Goal: Task Accomplishment & Management: Manage account settings

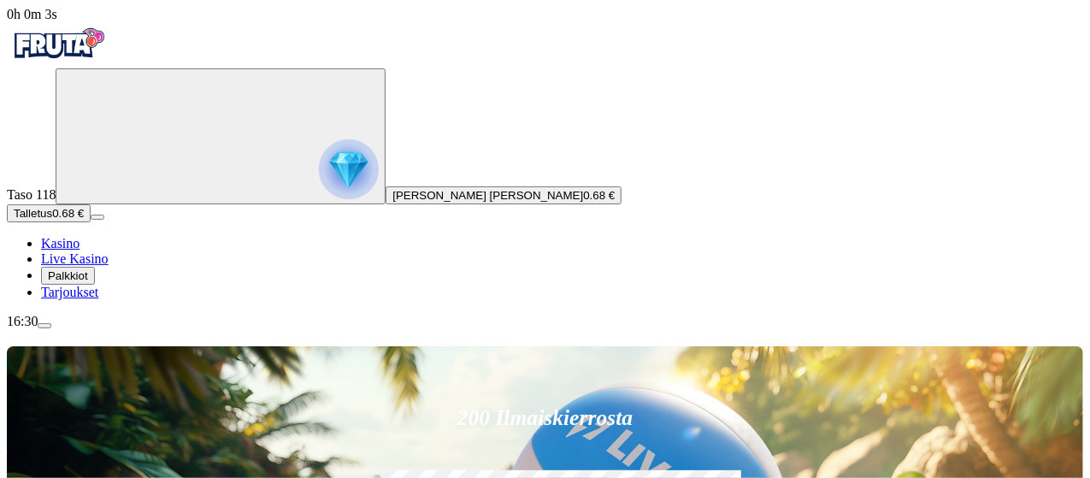
click at [44, 326] on span "menu icon" at bounding box center [44, 326] width 0 height 0
